Goal: Communication & Community: Answer question/provide support

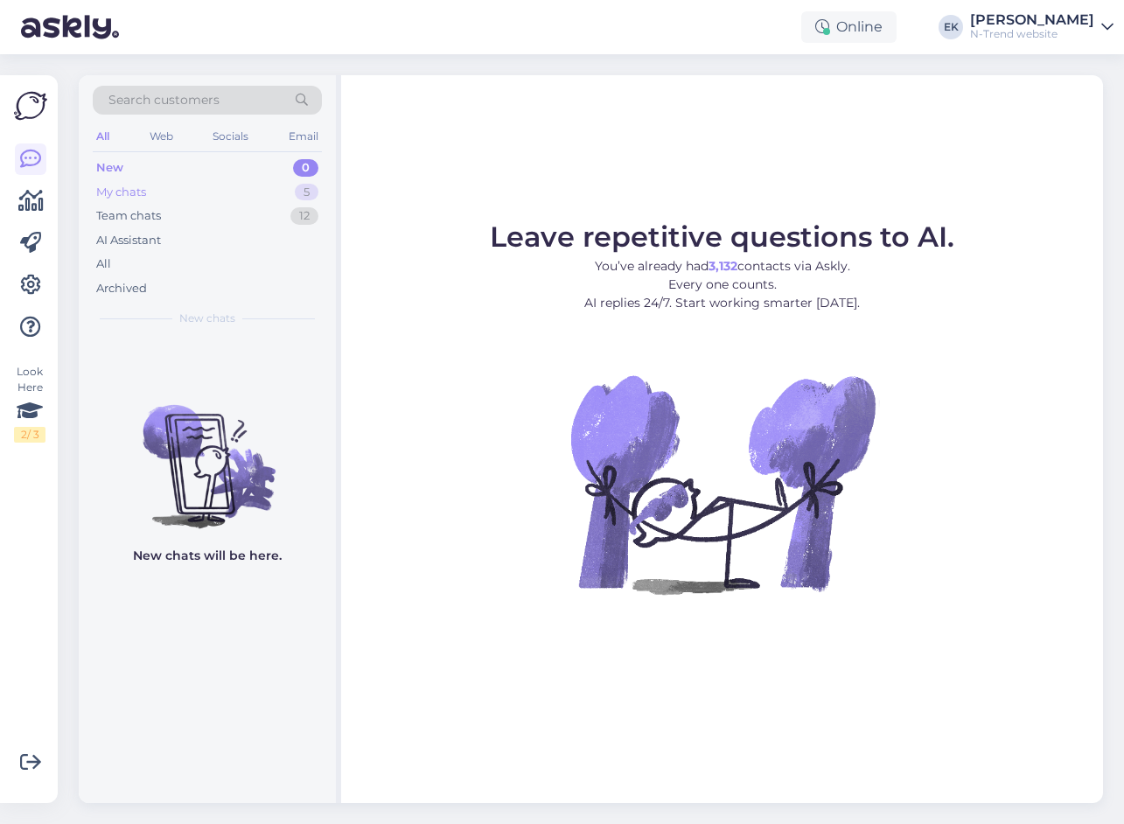
click at [110, 193] on div "My chats" at bounding box center [121, 192] width 50 height 17
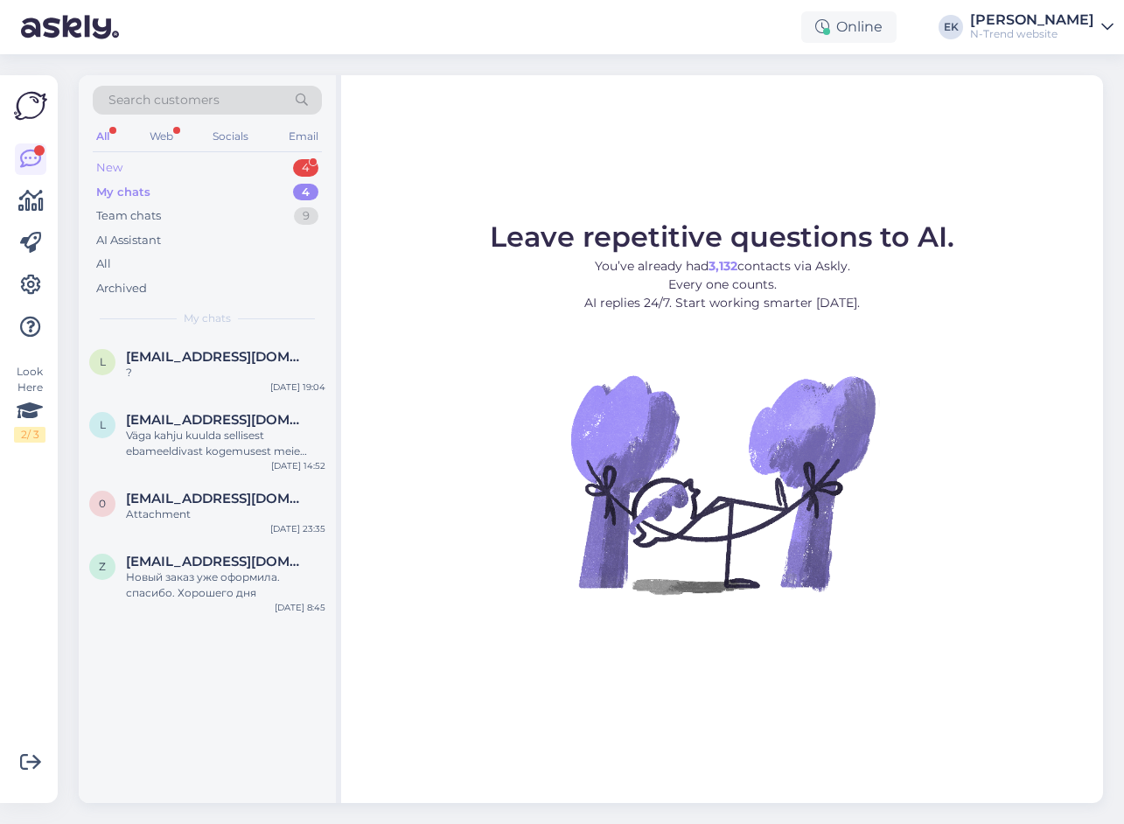
click at [114, 166] on div "New" at bounding box center [109, 167] width 26 height 17
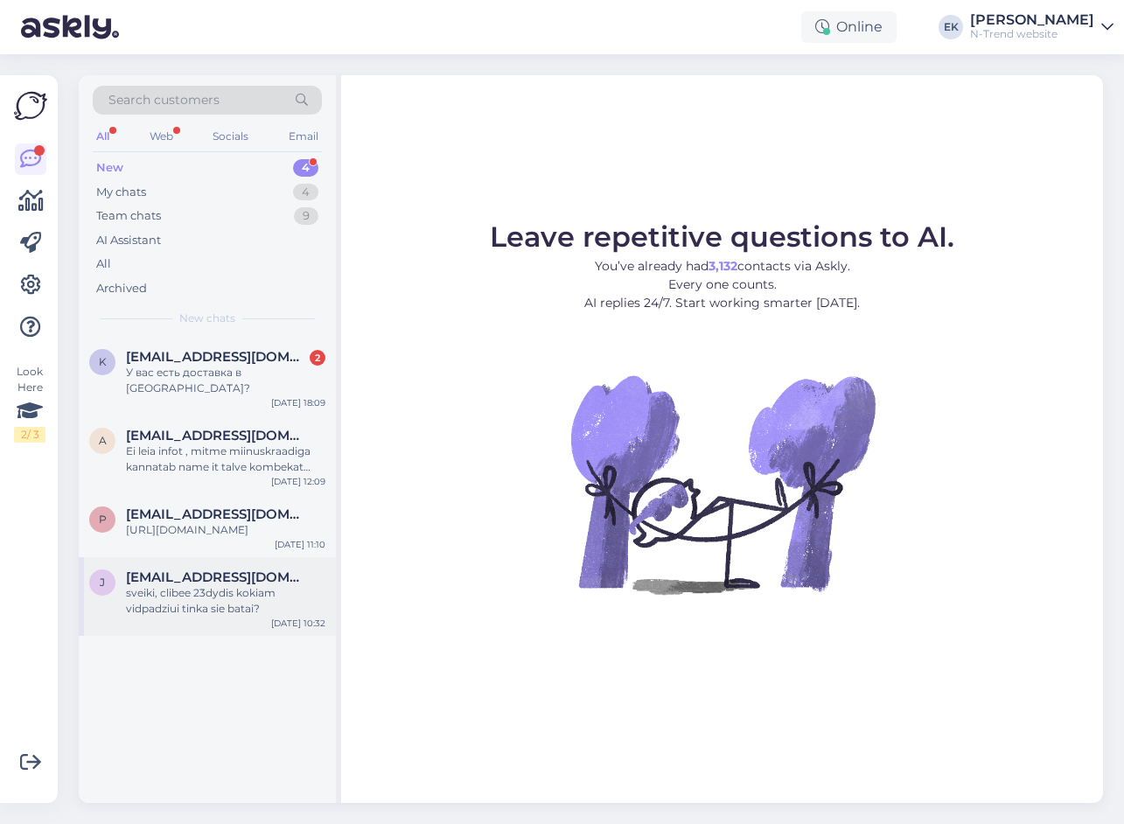
click at [203, 602] on div "sveiki, clibee 23dydis kokiam vidpadziui tinka sie batai?" at bounding box center [225, 600] width 199 height 31
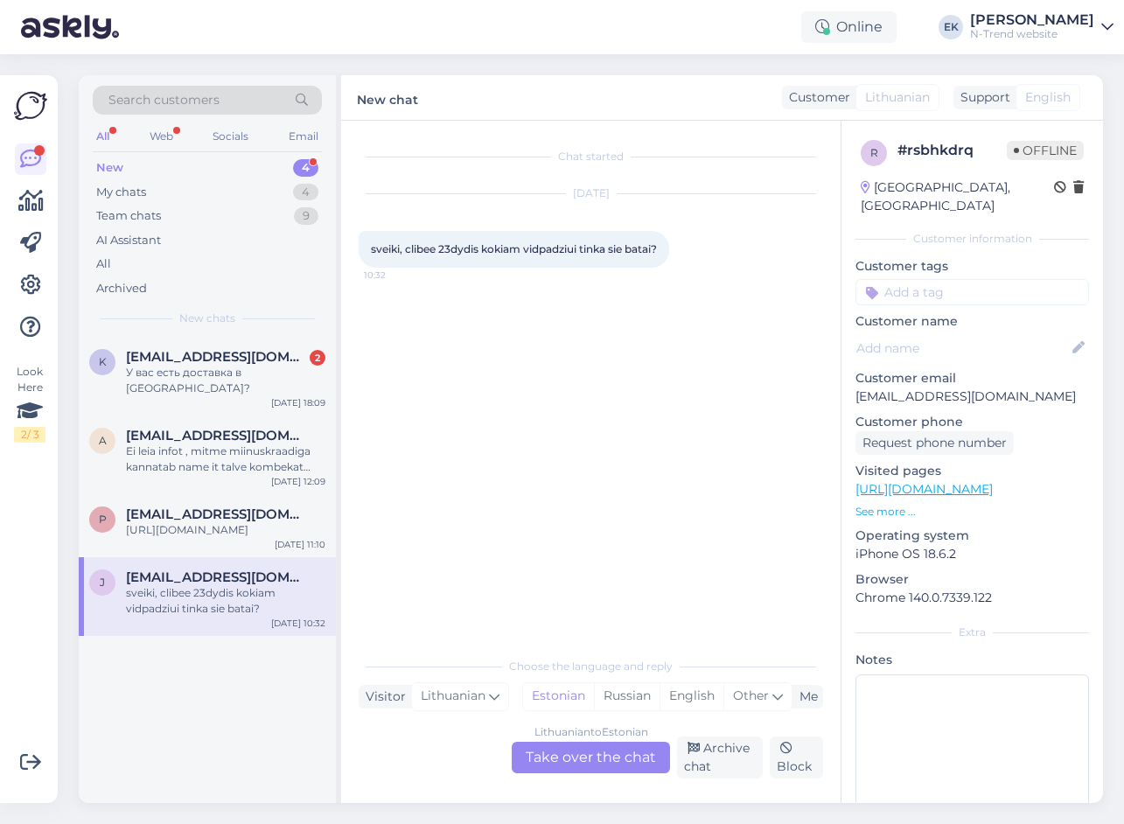
click at [567, 754] on div "Lithuanian to Estonian Take over the chat" at bounding box center [591, 757] width 158 height 31
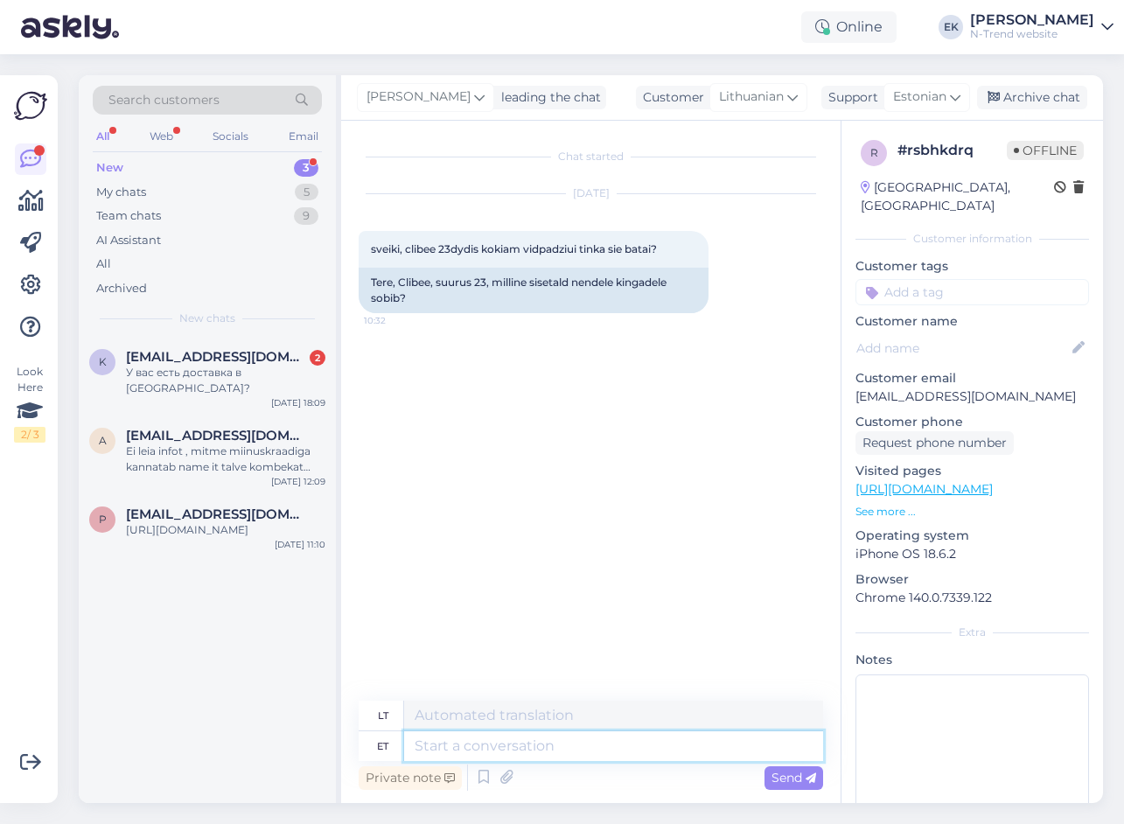
click at [474, 742] on textarea at bounding box center [613, 746] width 419 height 30
type textarea "Tere."
type textarea "Sveiki."
type textarea "Tere. Millistest"
type textarea "Sveiki. Kokio tipo?"
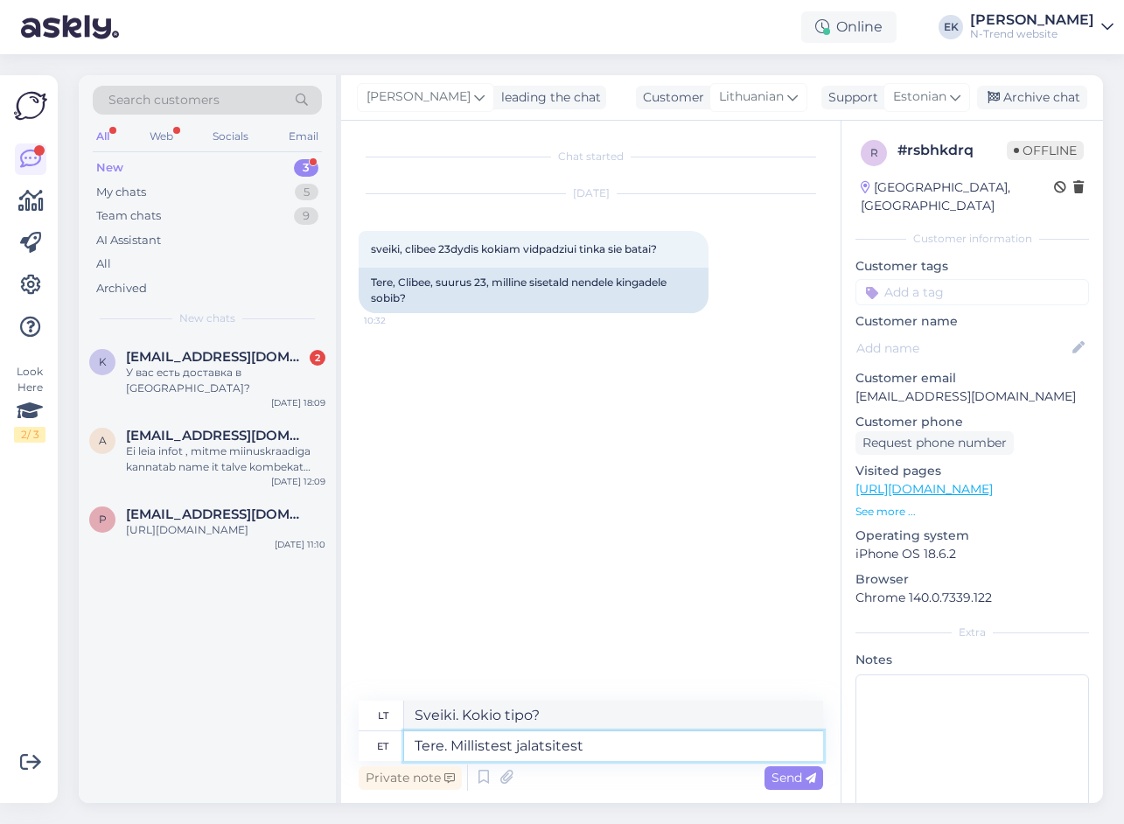
type textarea "Tere. Millistest jalatsitest"
type textarea "Sveiki. Kokie batai?"
type textarea "Tere. Millistest jalatsitest jutt"
type textarea "Sveiki. Apie kokius [PERSON_NAME]?"
type textarea "Tere. Millistest jalatsitest jutt käib?"
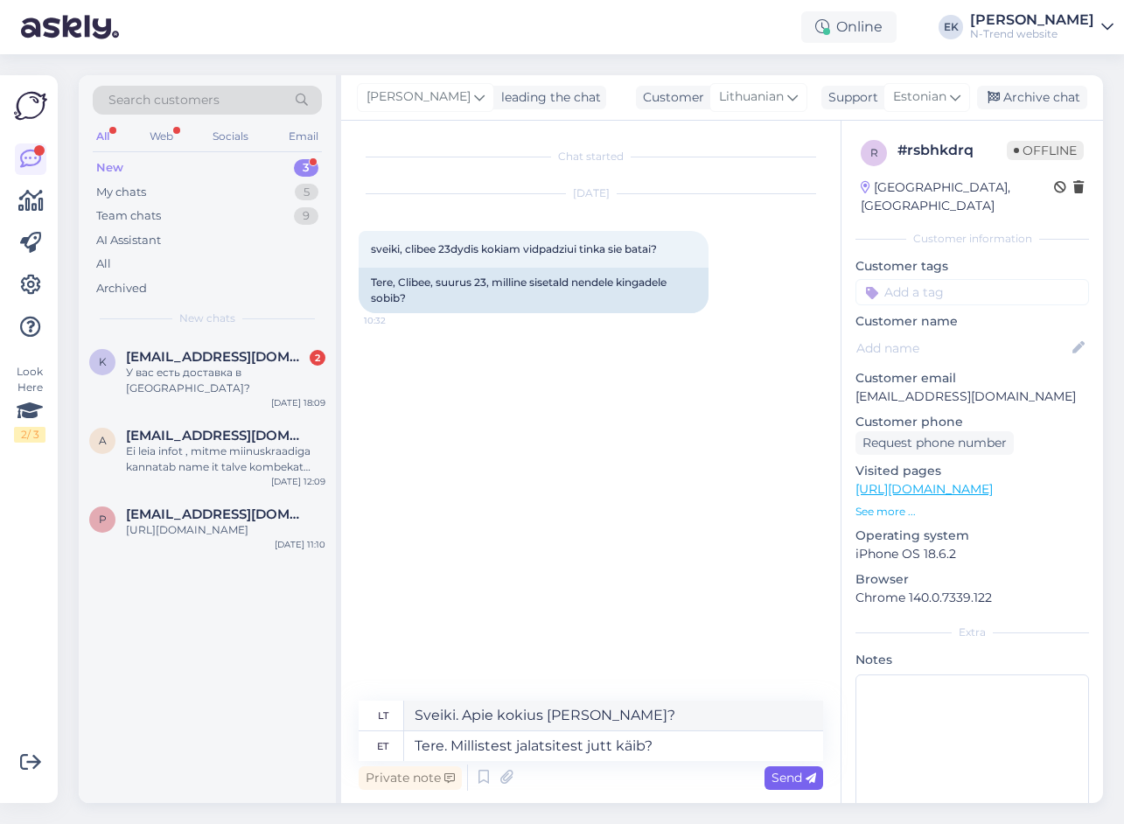
click at [797, 774] on span "Send" at bounding box center [794, 778] width 45 height 16
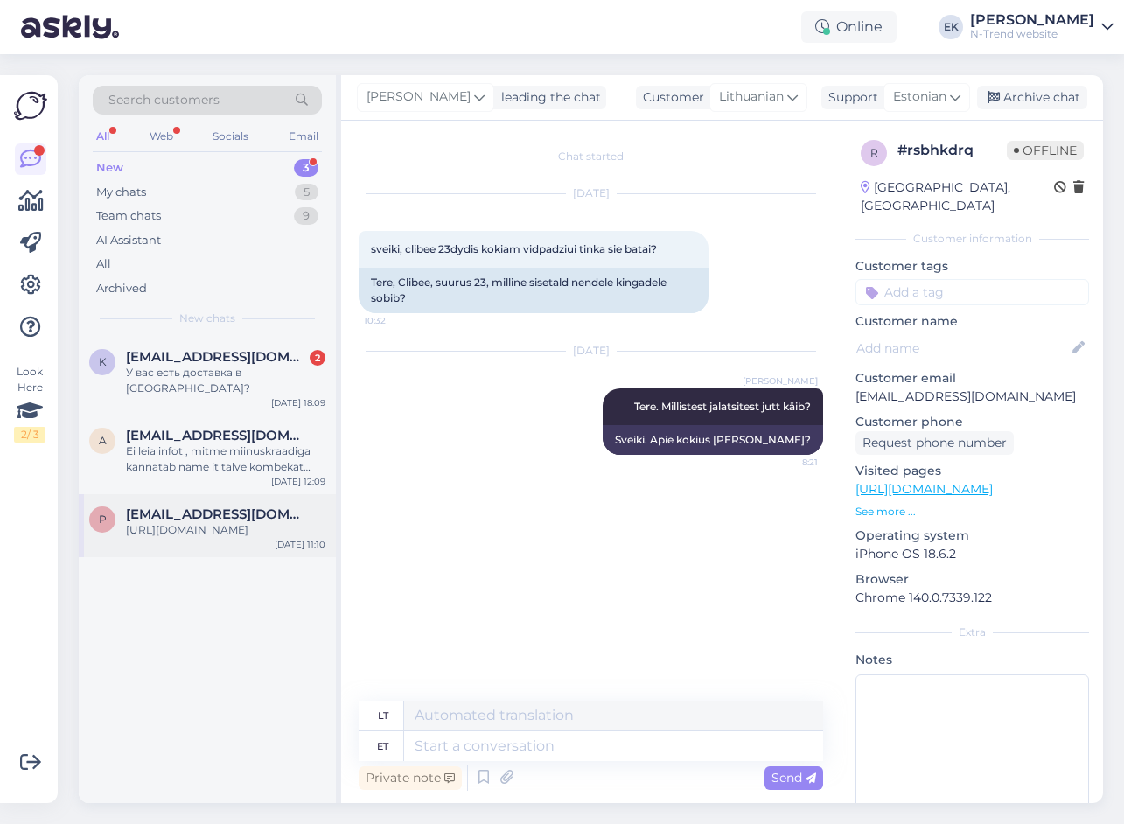
click at [248, 532] on div "[URL][DOMAIN_NAME]" at bounding box center [225, 530] width 199 height 16
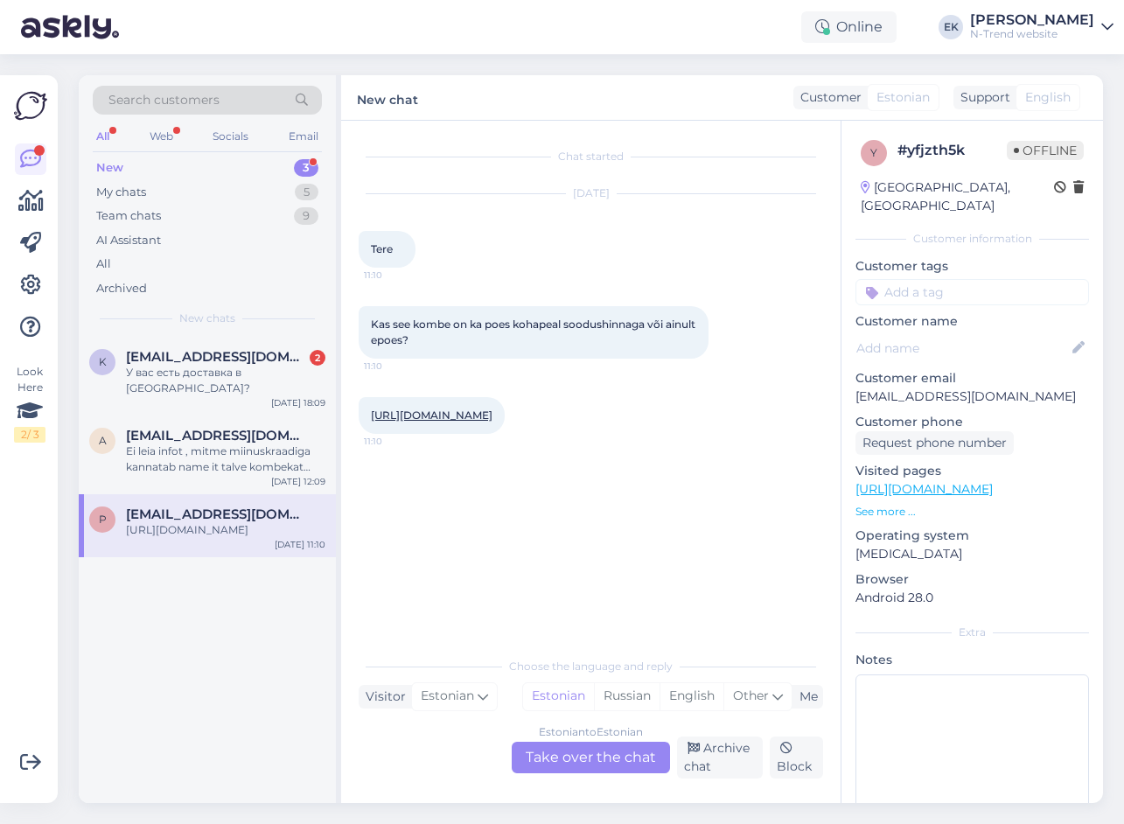
click at [435, 417] on link "[URL][DOMAIN_NAME]" at bounding box center [432, 415] width 122 height 13
click at [487, 419] on link "[URL][DOMAIN_NAME]" at bounding box center [432, 415] width 122 height 13
click at [540, 768] on div "Estonian to Estonian Take over the chat" at bounding box center [591, 757] width 158 height 31
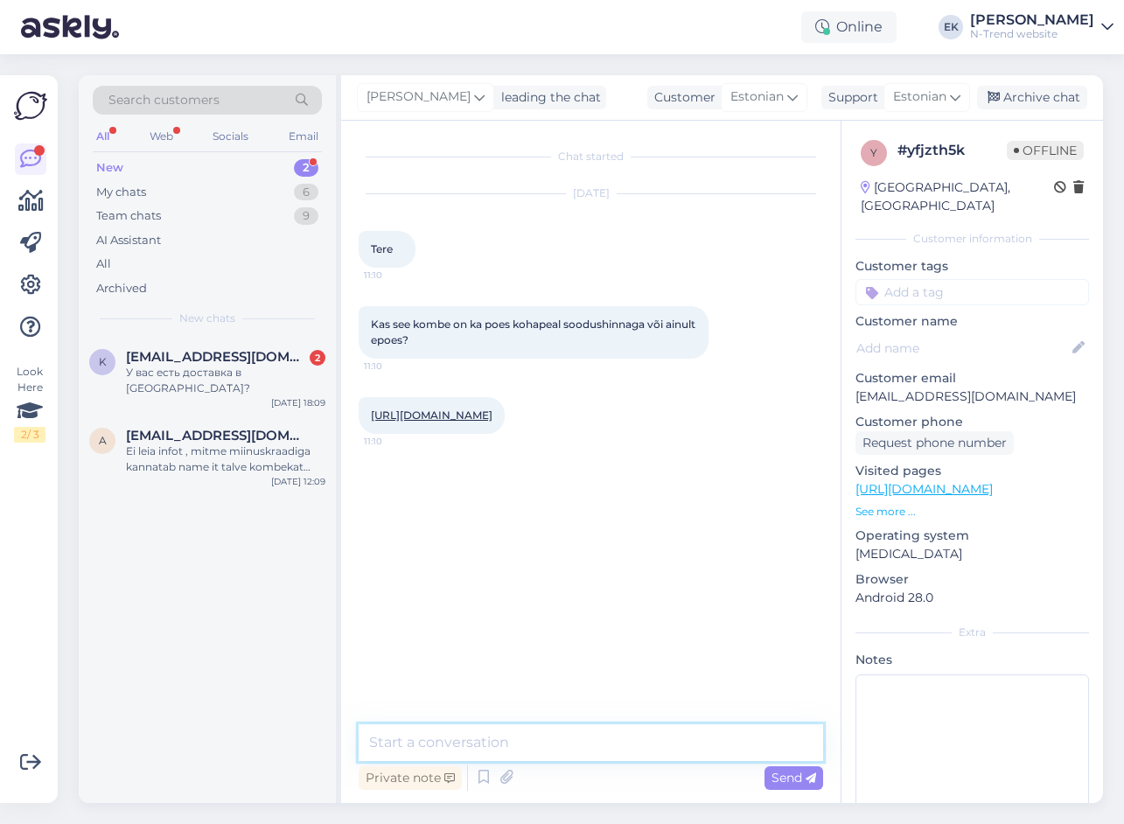
click at [485, 746] on textarea at bounding box center [591, 742] width 465 height 37
click at [552, 739] on textarea "Tere. See link ei avane." at bounding box center [591, 742] width 465 height 37
drag, startPoint x: 544, startPoint y: 741, endPoint x: 415, endPoint y: 743, distance: 129.5
click at [415, 743] on textarea "Tere. See link ei avane." at bounding box center [591, 742] width 465 height 37
type textarea "Tere. Seda kombinesooni ei ole enam müügis"
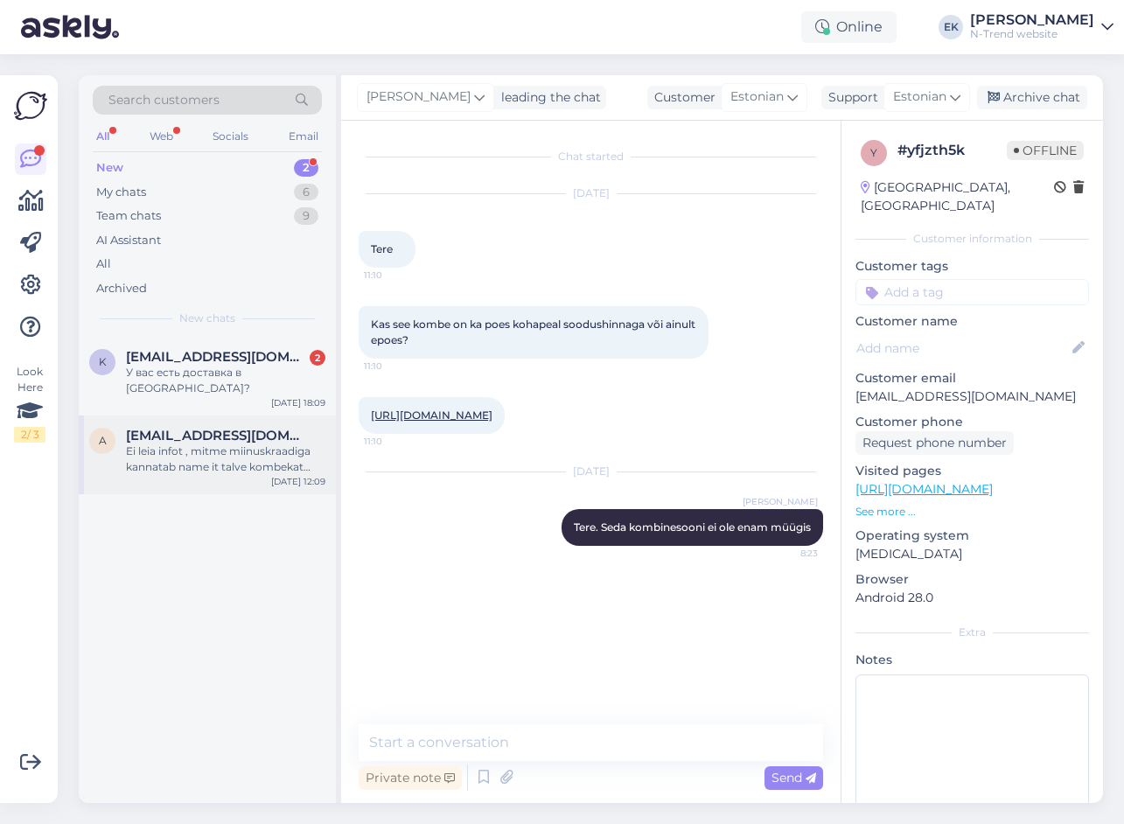
click at [250, 428] on span "[EMAIL_ADDRESS][DOMAIN_NAME]" at bounding box center [217, 436] width 182 height 16
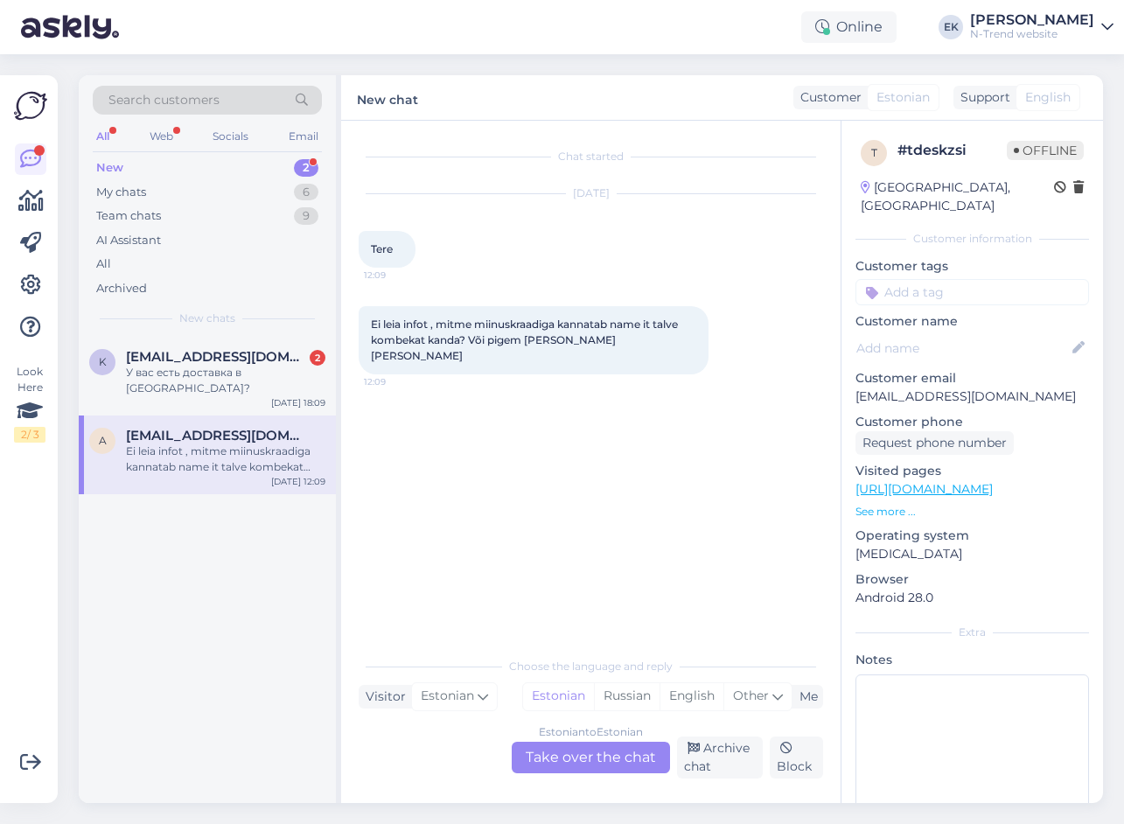
click at [570, 754] on div "Estonian to Estonian Take over the chat" at bounding box center [591, 757] width 158 height 31
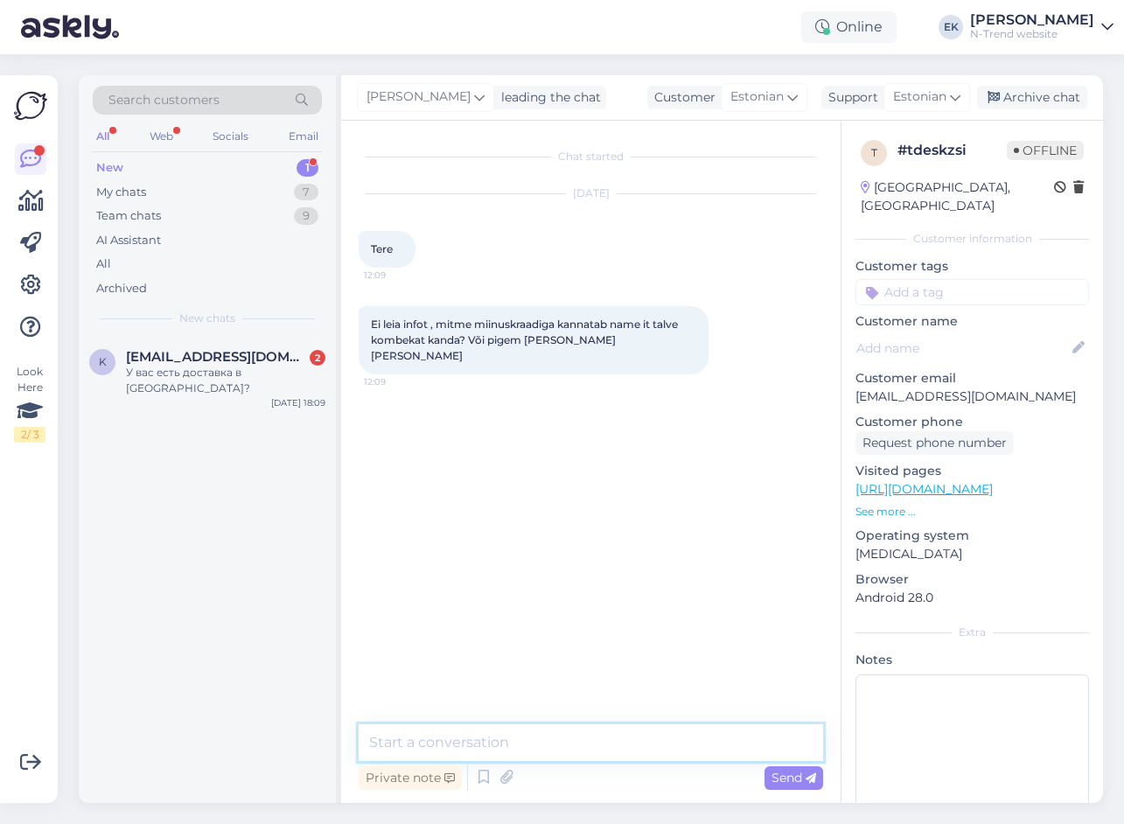
click at [549, 750] on textarea at bounding box center [591, 742] width 465 height 37
type textarea "Tere. Millisest kombinesoonist jutt käib?"
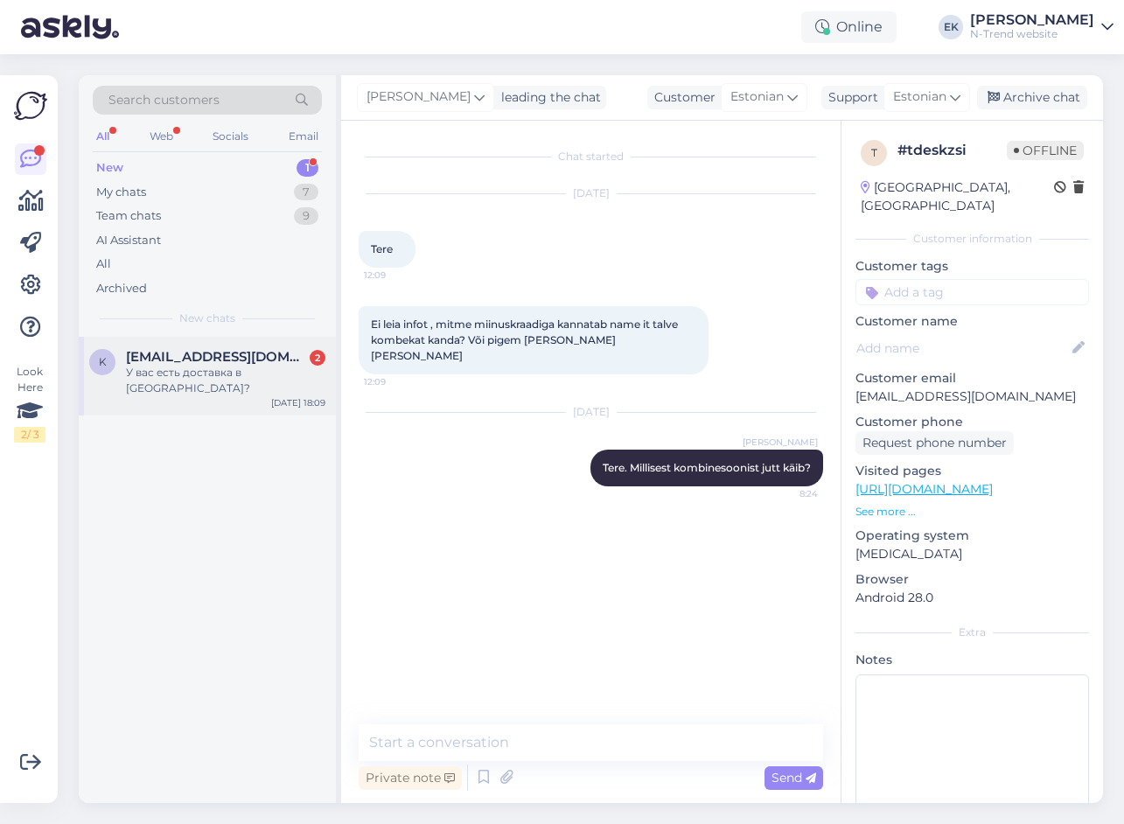
click at [204, 349] on span "[EMAIL_ADDRESS][DOMAIN_NAME]" at bounding box center [217, 357] width 182 height 16
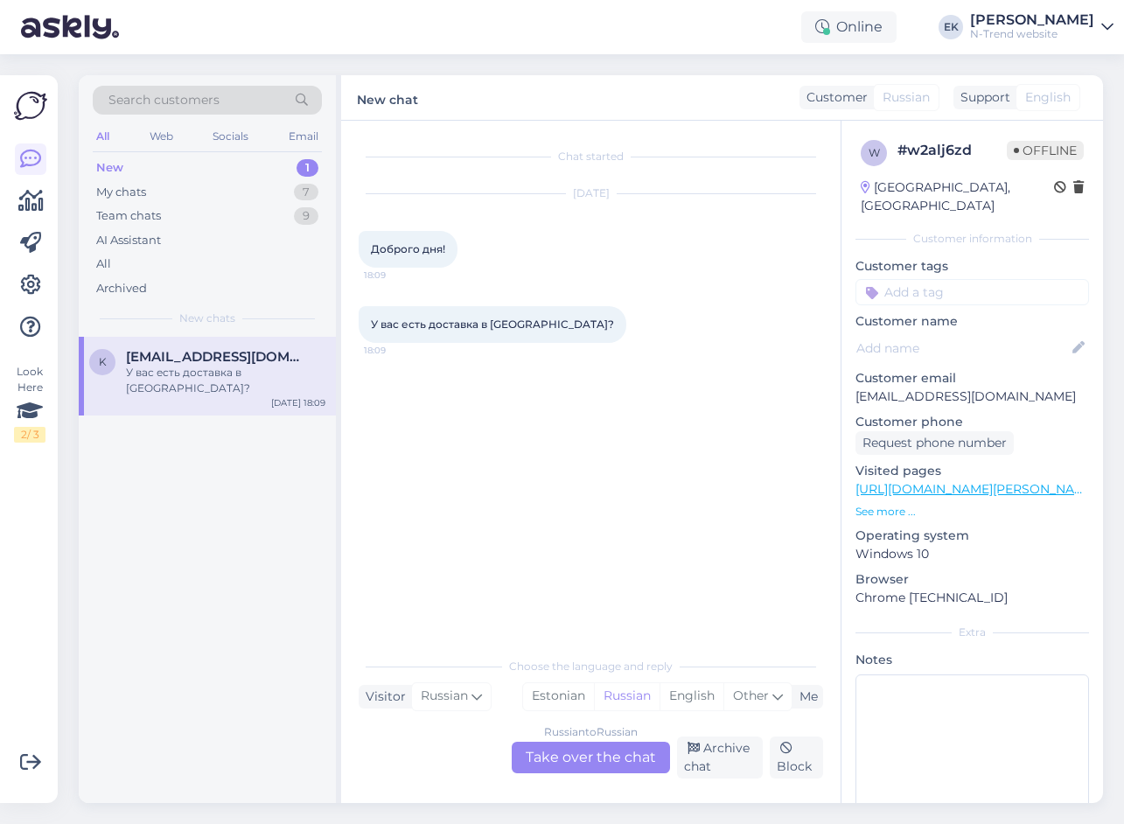
click at [569, 750] on div "Russian to Russian Take over the chat" at bounding box center [591, 757] width 158 height 31
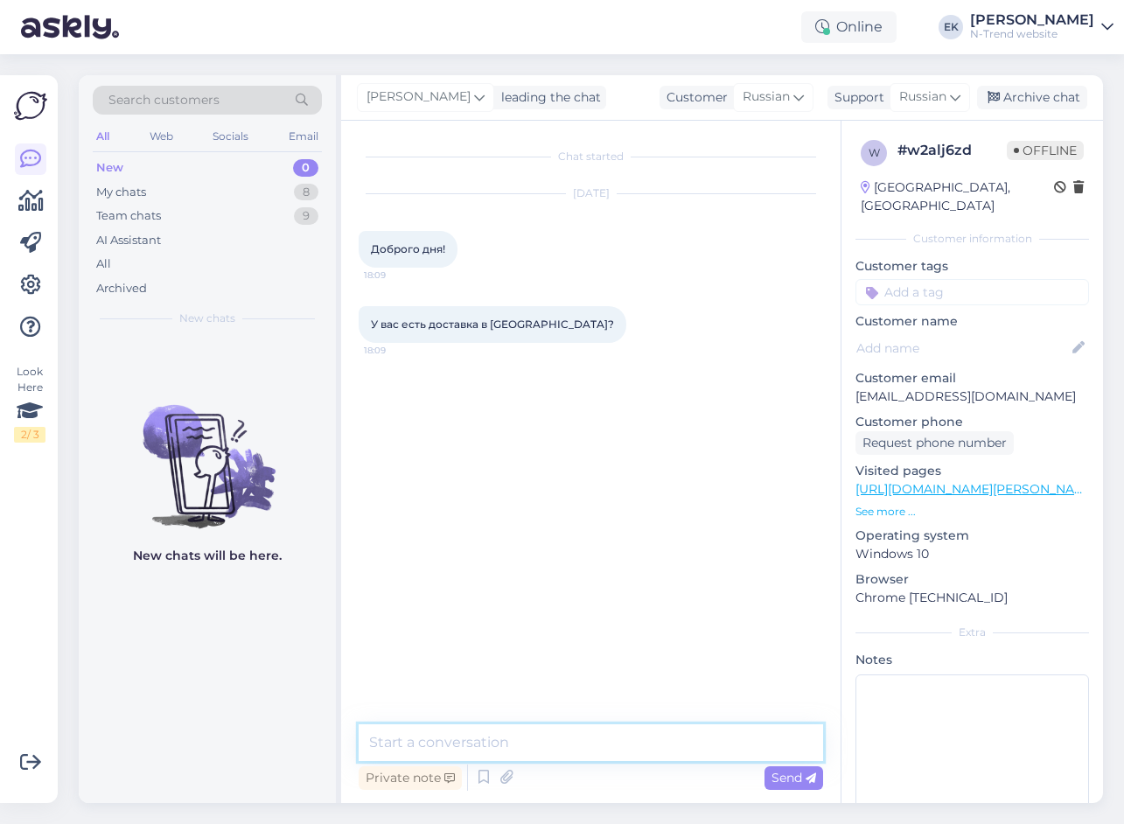
click at [389, 742] on textarea at bounding box center [591, 742] width 465 height 37
paste textarea "Доброе утро! Да, есть доставка в [GEOGRAPHIC_DATA]."
type textarea "Доброе утро! Да, есть доставка в [GEOGRAPHIC_DATA]."
